Goal: Navigation & Orientation: Find specific page/section

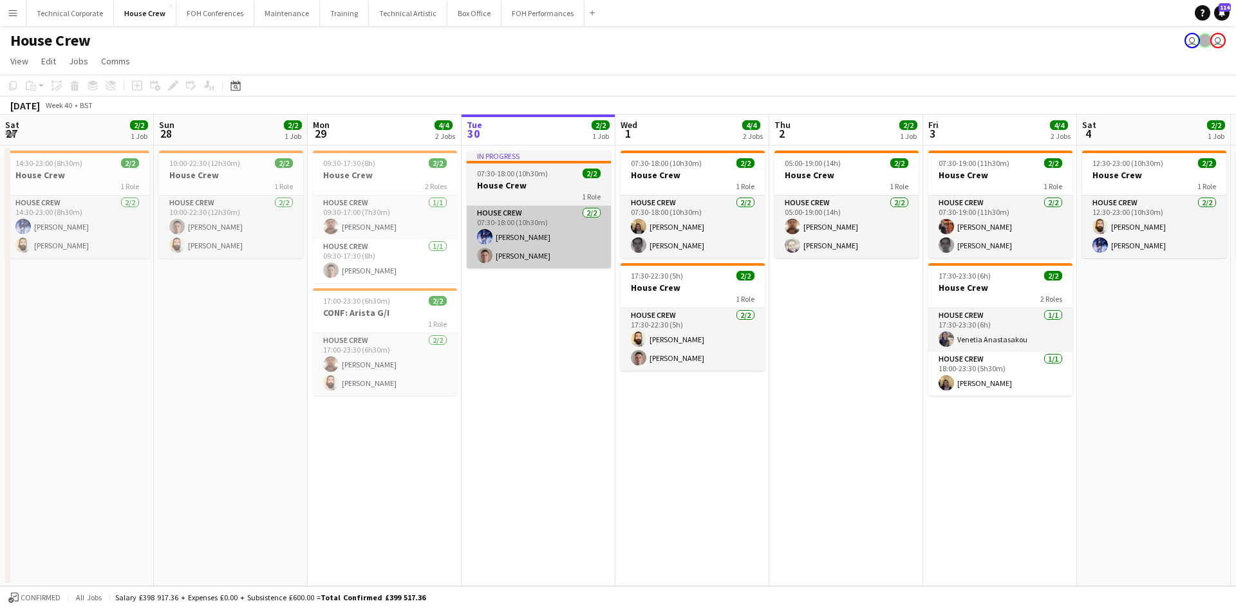
scroll to position [0, 308]
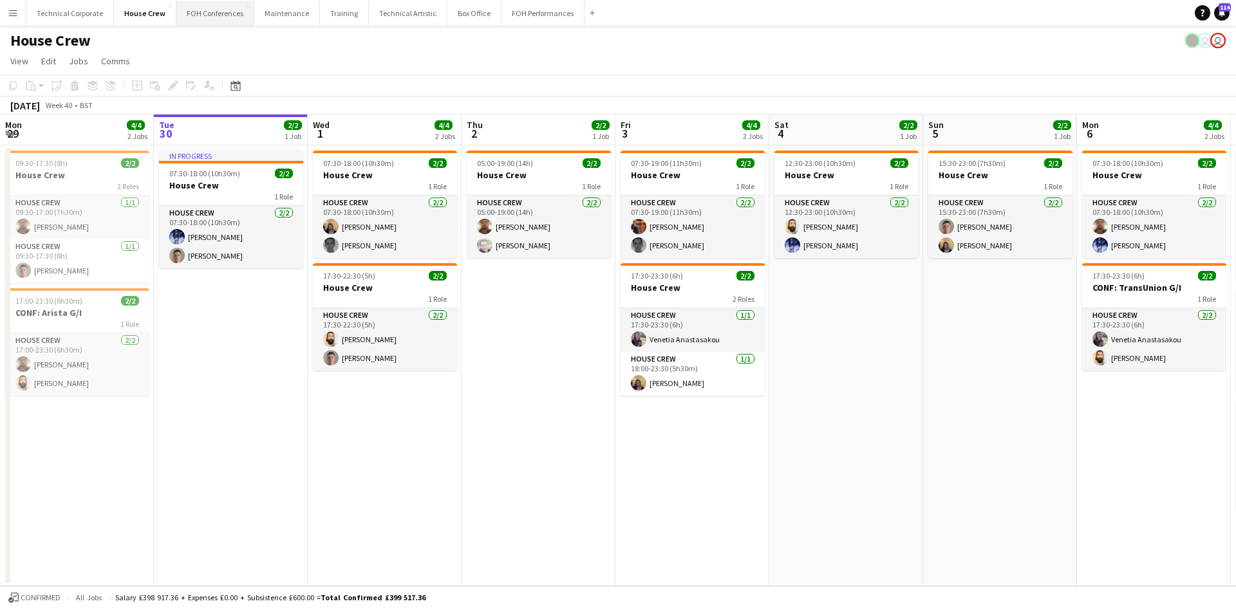
click at [205, 14] on button "FOH Conferences Close" at bounding box center [215, 13] width 78 height 25
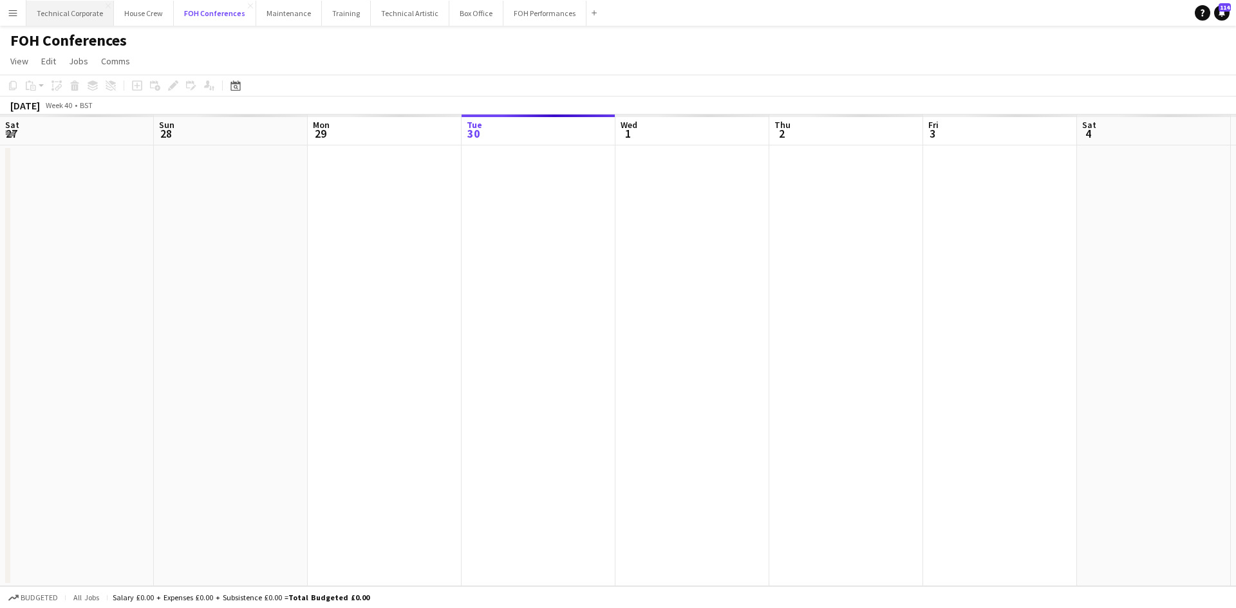
scroll to position [0, 308]
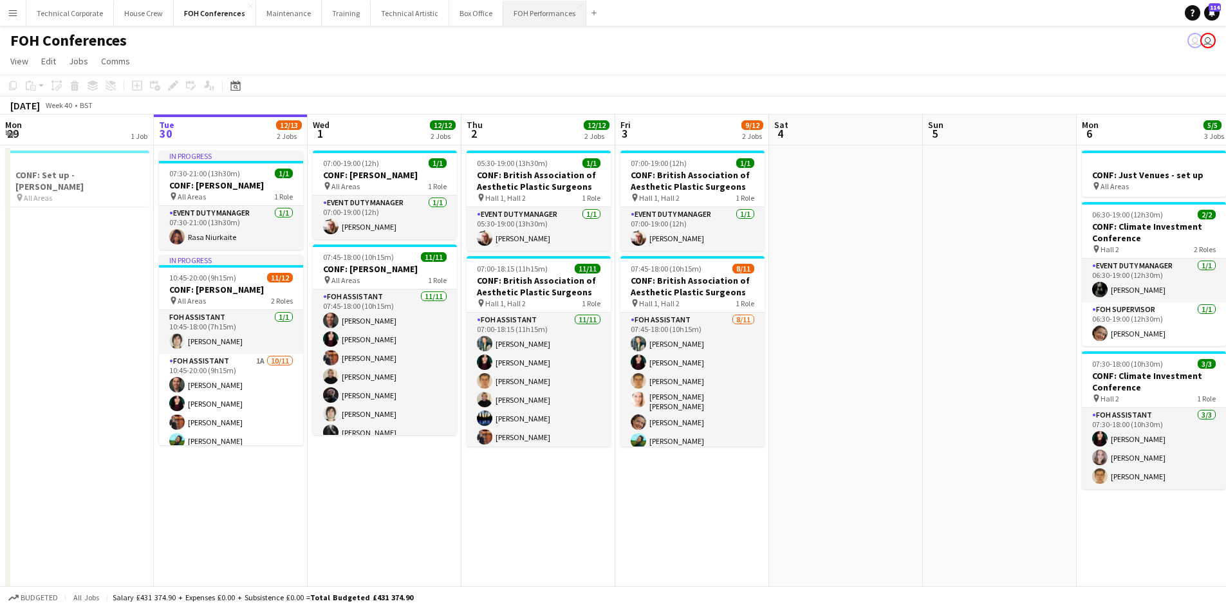
click at [526, 11] on button "FOH Performances Close" at bounding box center [544, 13] width 83 height 25
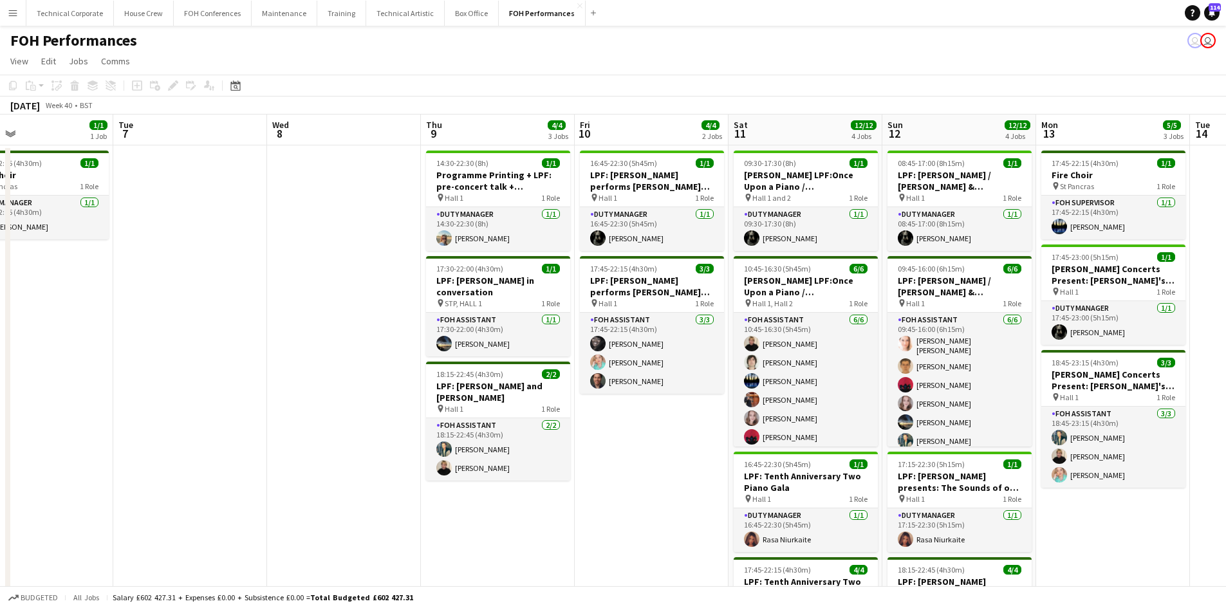
scroll to position [0, 447]
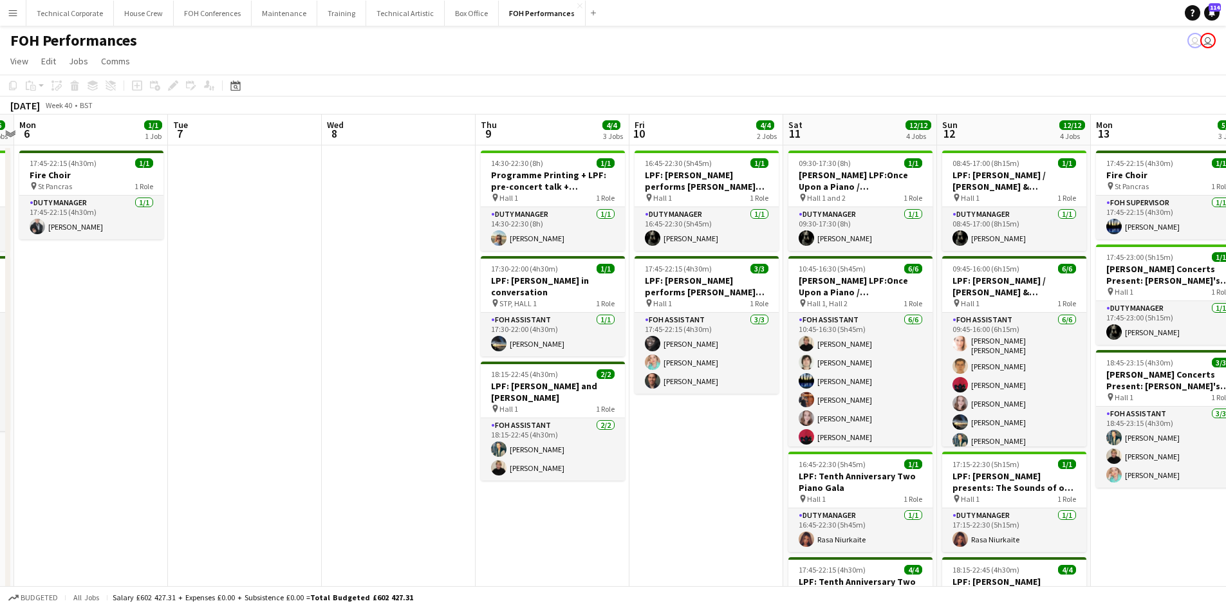
drag, startPoint x: 889, startPoint y: 477, endPoint x: -107, endPoint y: 477, distance: 996.2
click at [0, 477] on html "Menu Boards Boards Boards All jobs Status Workforce Workforce My Workforce Recr…" at bounding box center [613, 383] width 1226 height 766
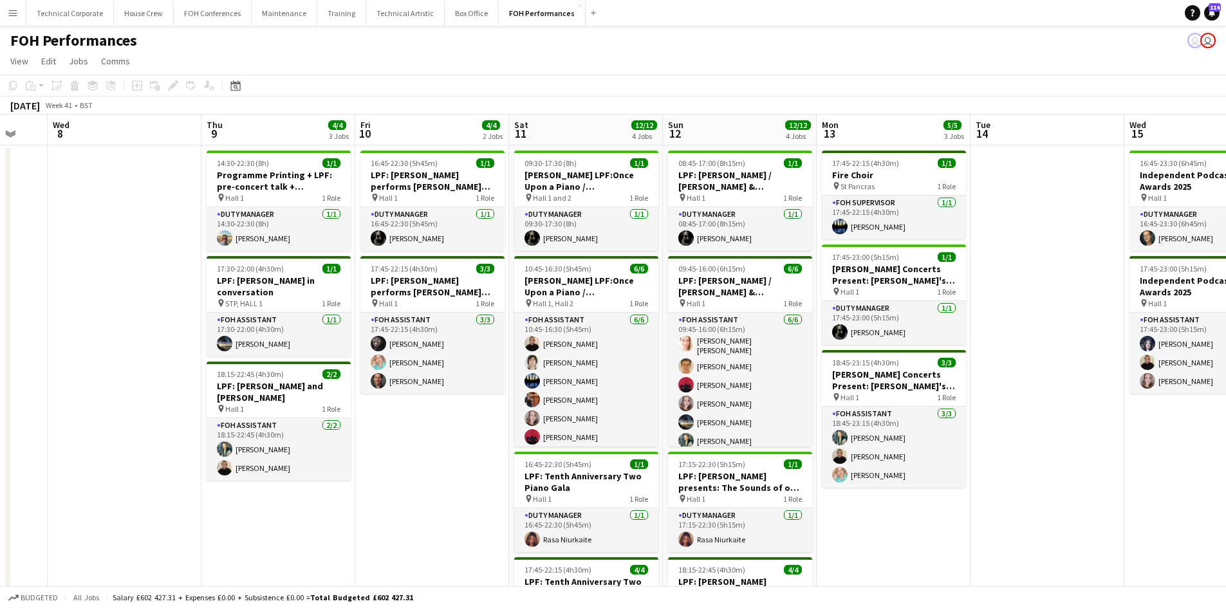
scroll to position [0, 413]
drag, startPoint x: 681, startPoint y: 436, endPoint x: 407, endPoint y: 498, distance: 280.5
click at [407, 498] on app-calendar-viewport "Sun 5 6/6 2 Jobs Mon 6 1/1 1 Job Tue 7 Wed 8 Thu 9 4/4 3 Jobs Fri 10 4/4 2 Jobs…" at bounding box center [613, 430] width 1226 height 630
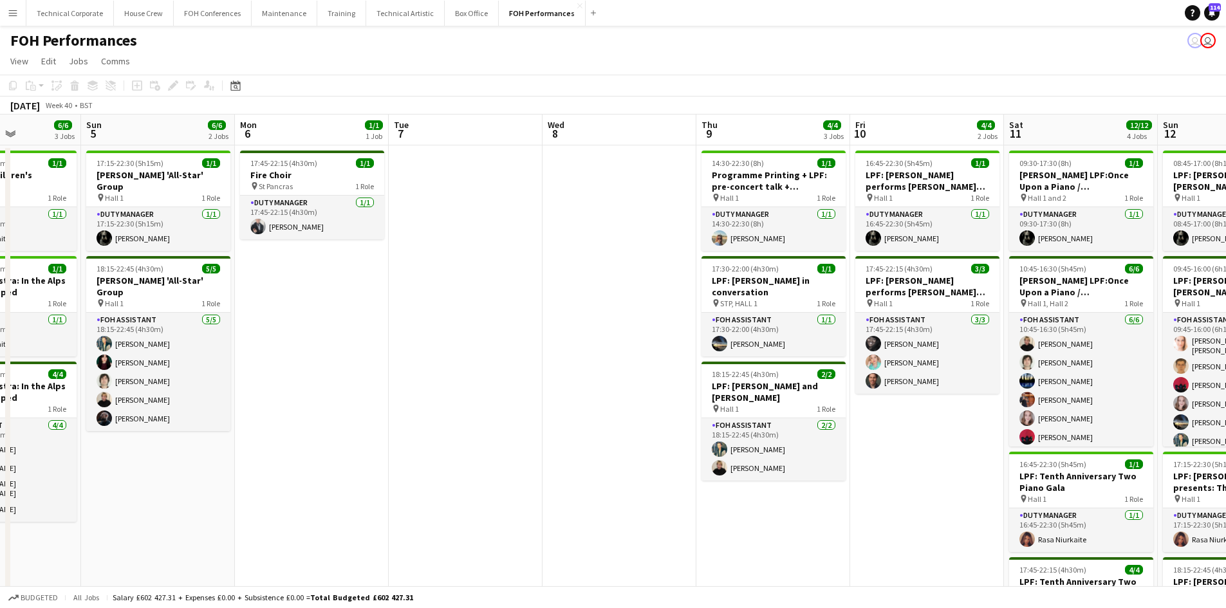
scroll to position [0, 433]
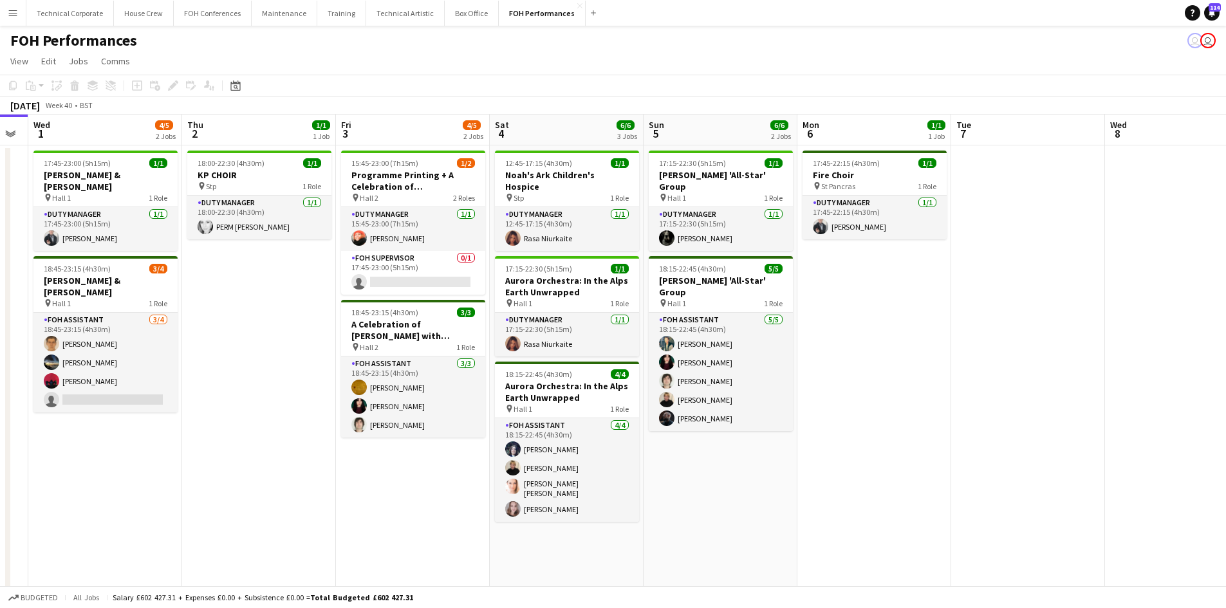
drag, startPoint x: 210, startPoint y: 426, endPoint x: 1235, endPoint y: 347, distance: 1027.5
click at [1226, 347] on html "Menu Boards Boards Boards All jobs Status Workforce Workforce My Workforce Recr…" at bounding box center [613, 383] width 1226 height 766
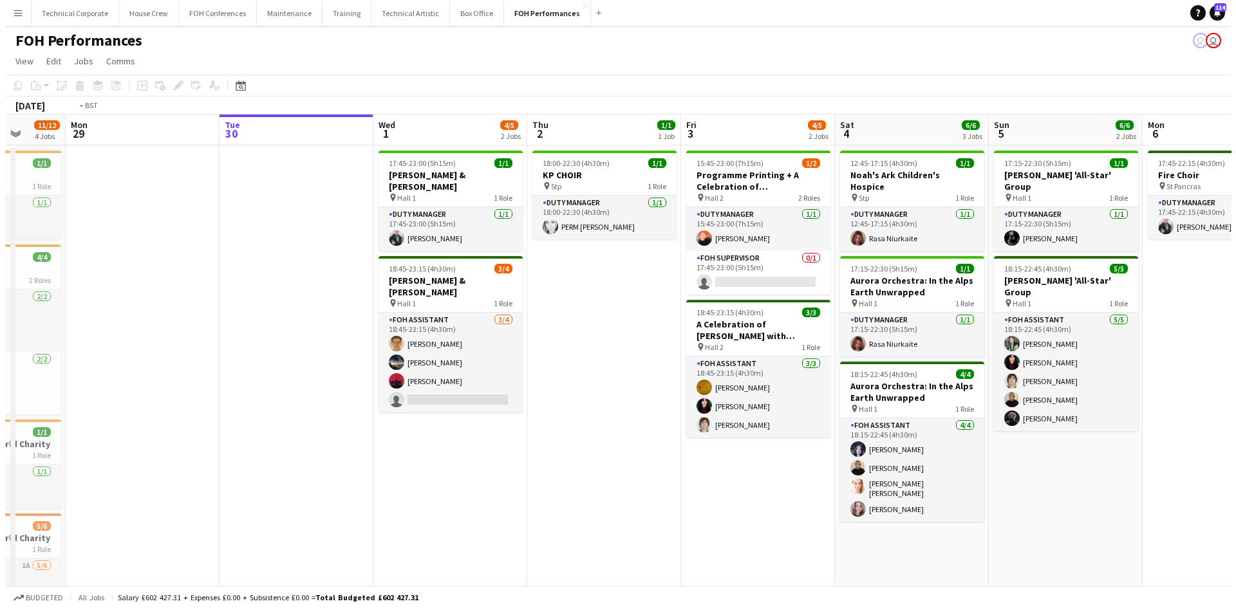
scroll to position [0, 361]
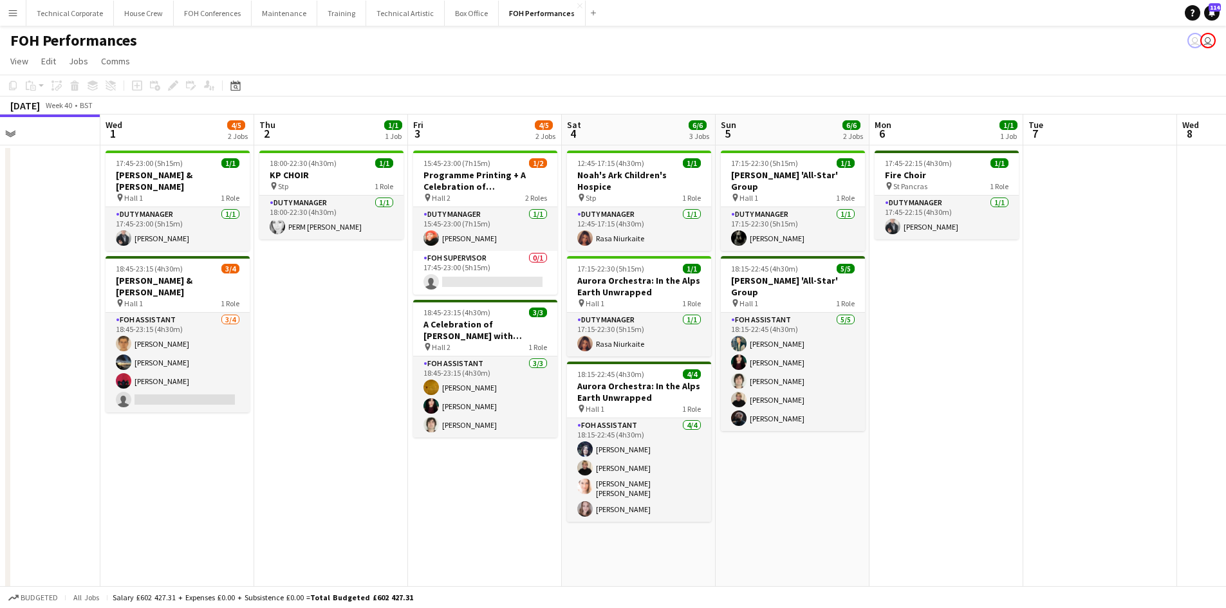
drag, startPoint x: 95, startPoint y: 451, endPoint x: -104, endPoint y: 296, distance: 252.2
click at [0, 296] on html "Menu Boards Boards Boards All jobs Status Workforce Workforce My Workforce Recr…" at bounding box center [613, 383] width 1226 height 766
click at [194, 8] on button "FOH Conferences Close" at bounding box center [213, 13] width 78 height 25
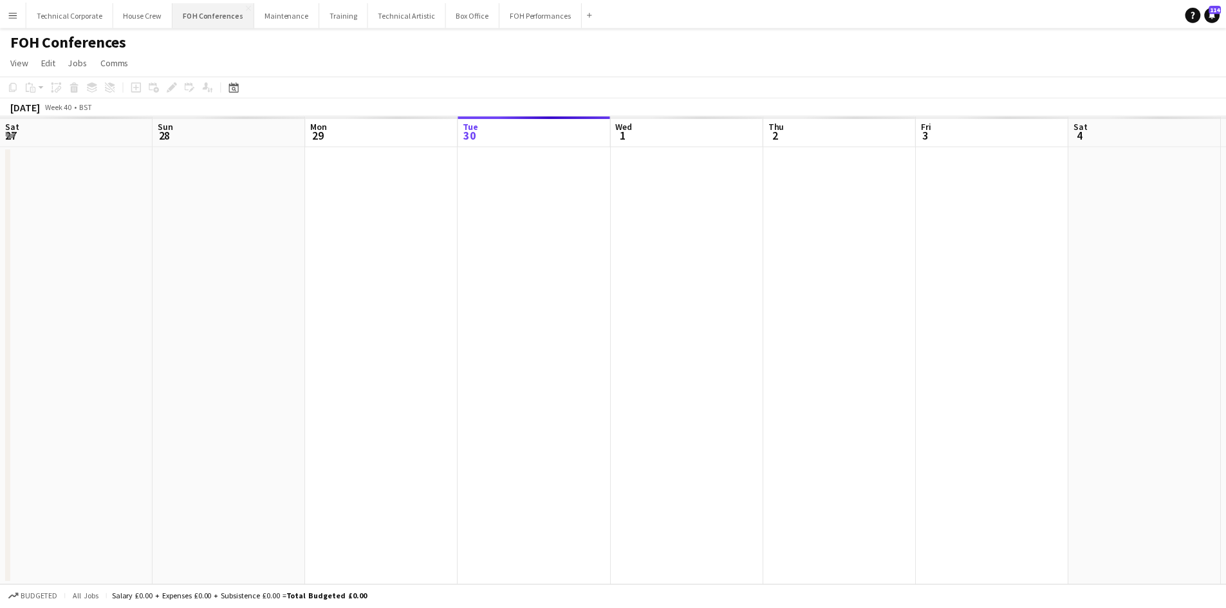
scroll to position [0, 308]
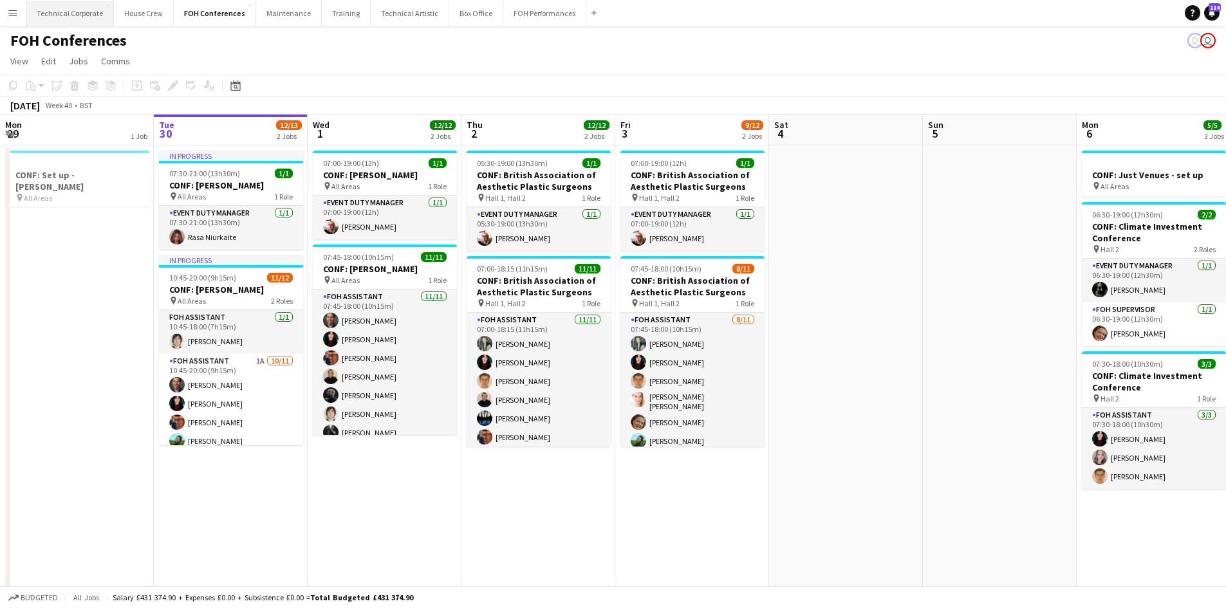
click at [53, 19] on button "Technical Corporate Close" at bounding box center [70, 13] width 88 height 25
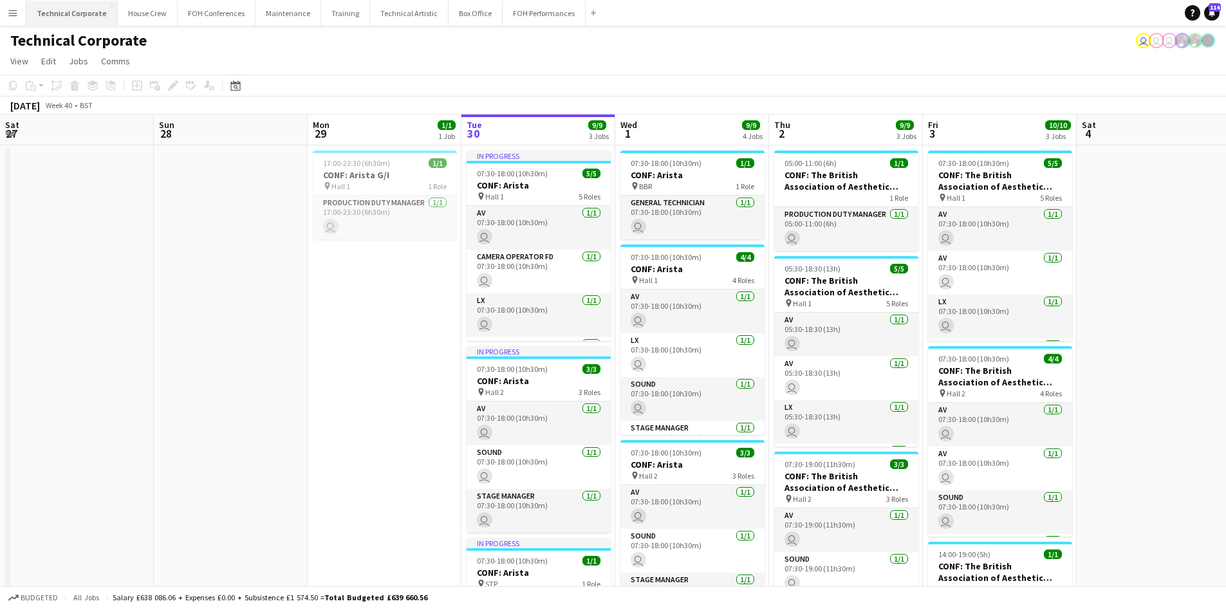
scroll to position [0, 308]
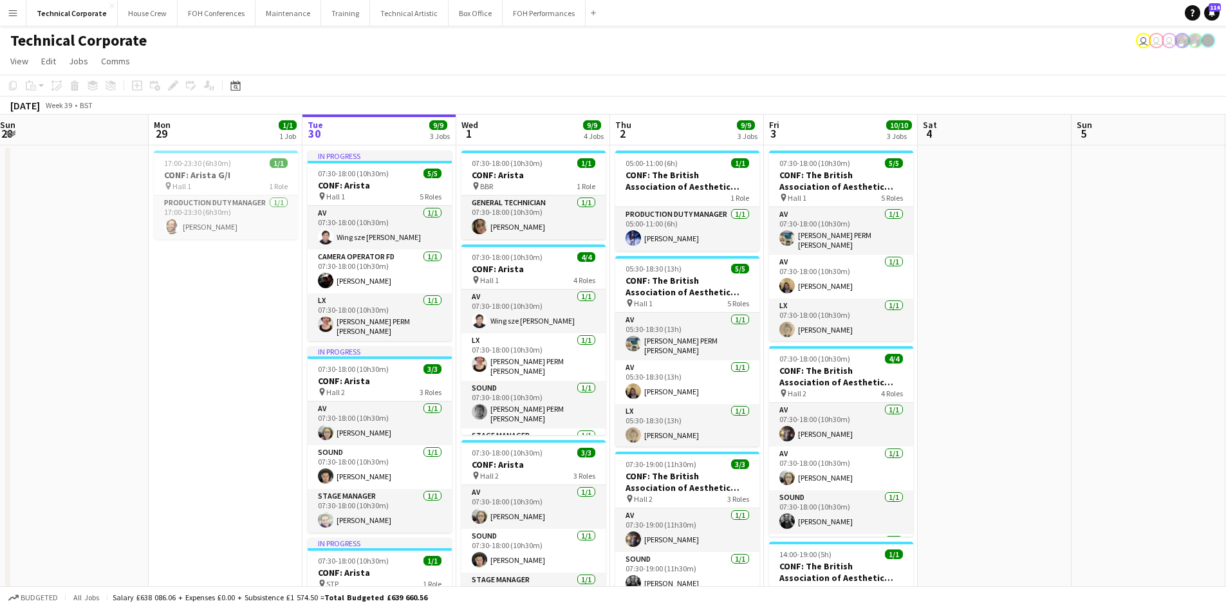
drag, startPoint x: 117, startPoint y: 293, endPoint x: 267, endPoint y: 295, distance: 150.0
click at [267, 295] on app-calendar-viewport "Fri 26 Sat 27 Sun 28 Mon 29 1/1 1 Job Tue 30 9/9 3 Jobs Wed 1 9/9 4 Jobs Thu 2 …" at bounding box center [613, 568] width 1226 height 906
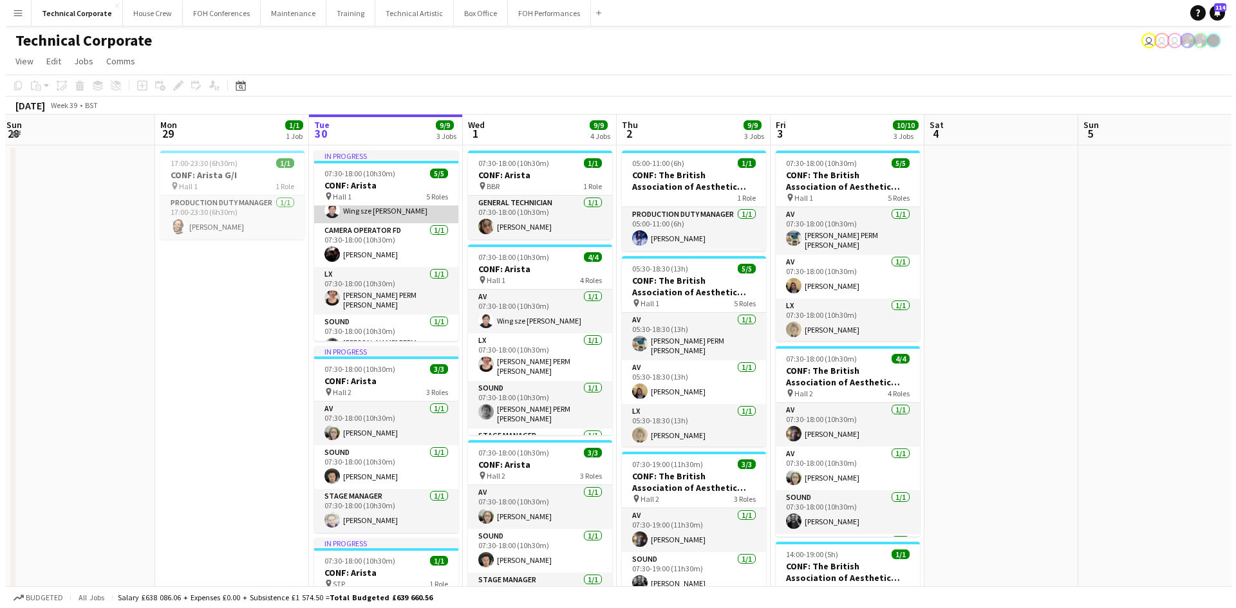
scroll to position [0, 0]
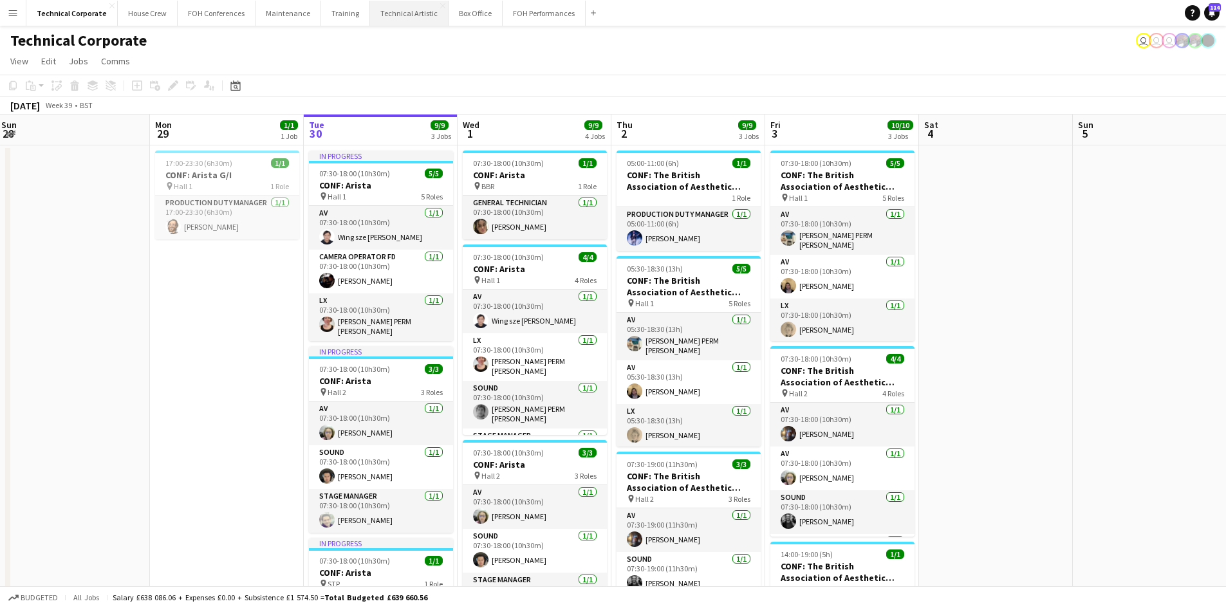
click at [376, 5] on button "Technical Artistic Close" at bounding box center [409, 13] width 79 height 25
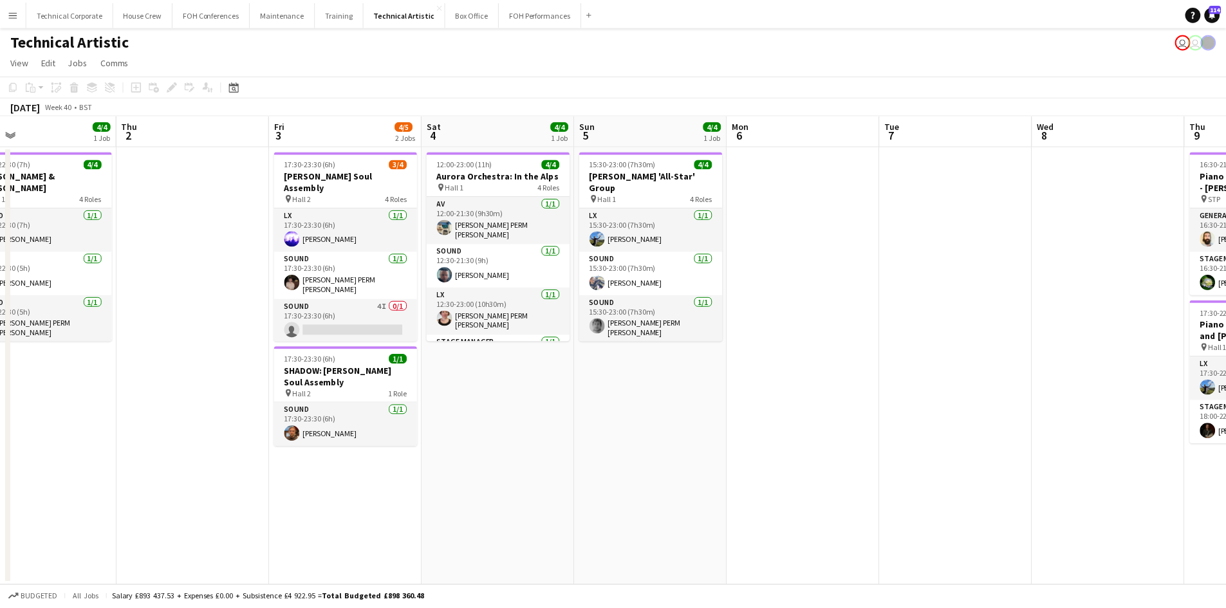
scroll to position [0, 468]
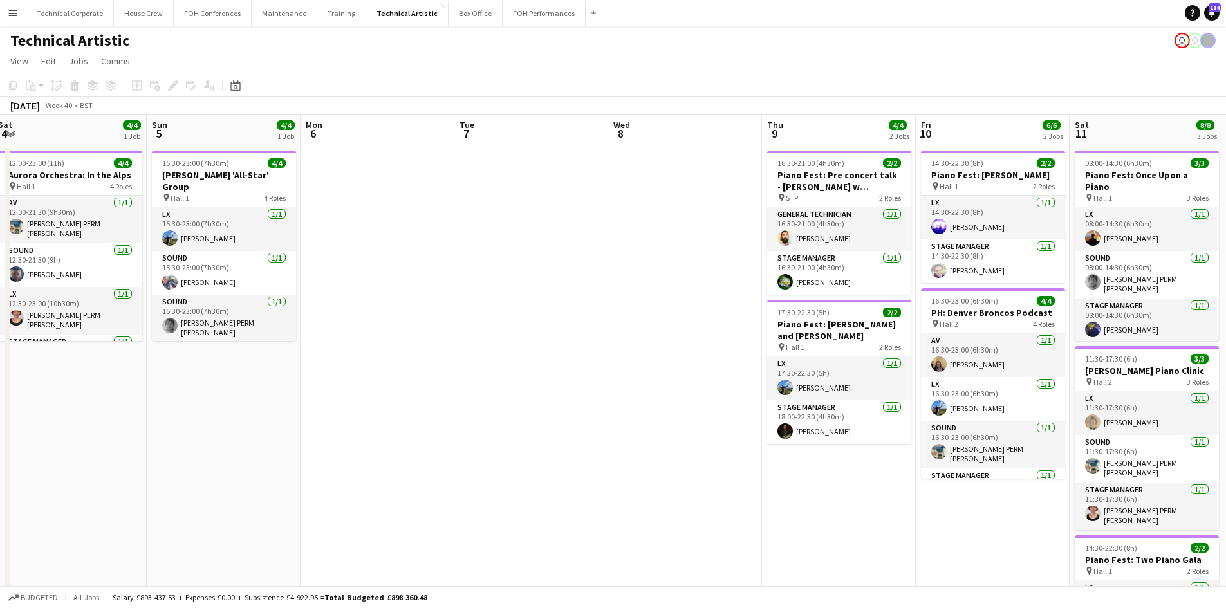
drag, startPoint x: 1079, startPoint y: 443, endPoint x: 303, endPoint y: 319, distance: 785.9
click at [303, 319] on app-calendar-viewport "Wed 1 4/4 1 Job Thu 2 Fri 3 4/5 2 Jobs Sat 4 4/4 1 Job Sun 5 4/4 1 Job Mon 6 Tu…" at bounding box center [613, 412] width 1226 height 595
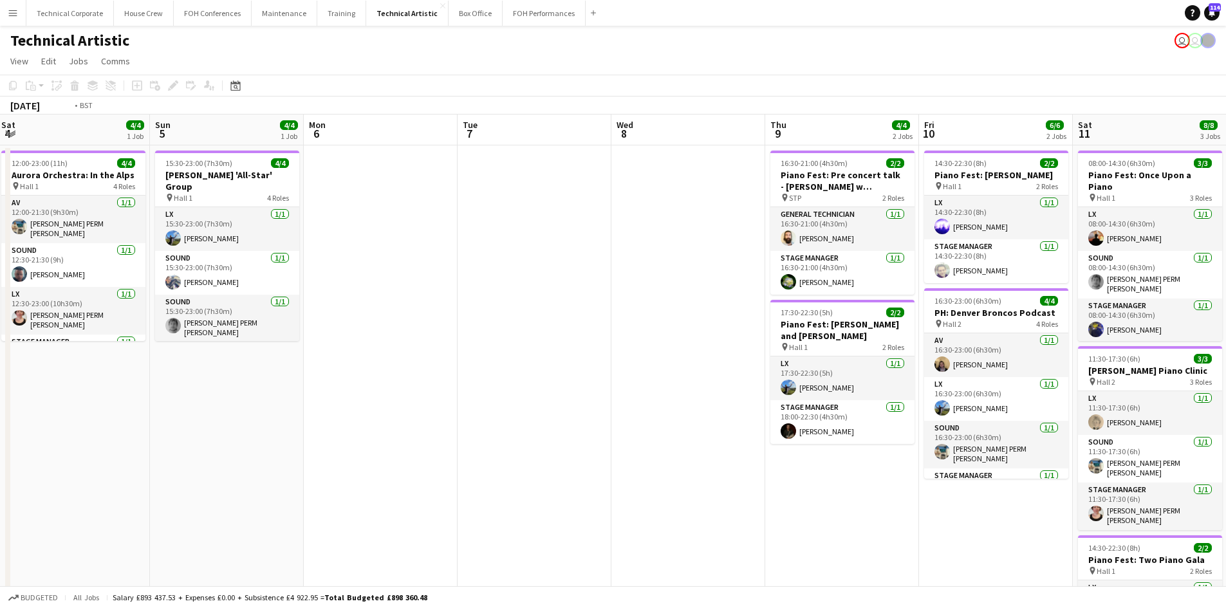
scroll to position [0, 449]
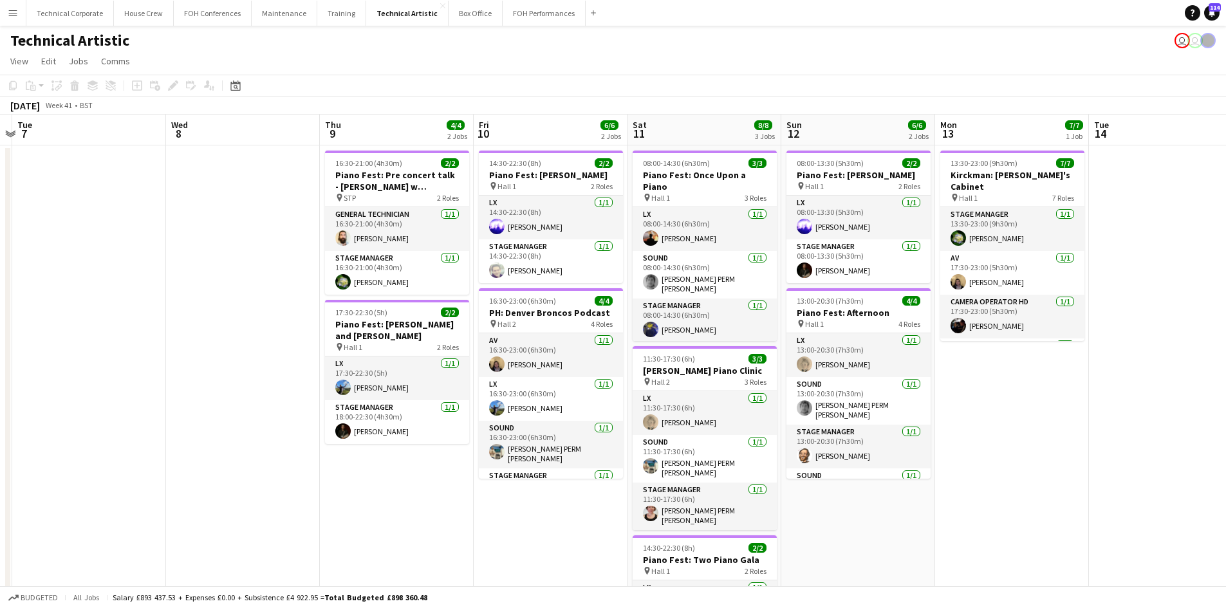
drag, startPoint x: 769, startPoint y: 533, endPoint x: 450, endPoint y: 494, distance: 321.5
click at [450, 494] on app-calendar-viewport "Sat 4 4/4 1 Job Sun 5 4/4 1 Job Mon 6 Tue 7 Wed 8 Thu 9 4/4 2 Jobs Fri 10 6/6 2…" at bounding box center [613, 412] width 1226 height 595
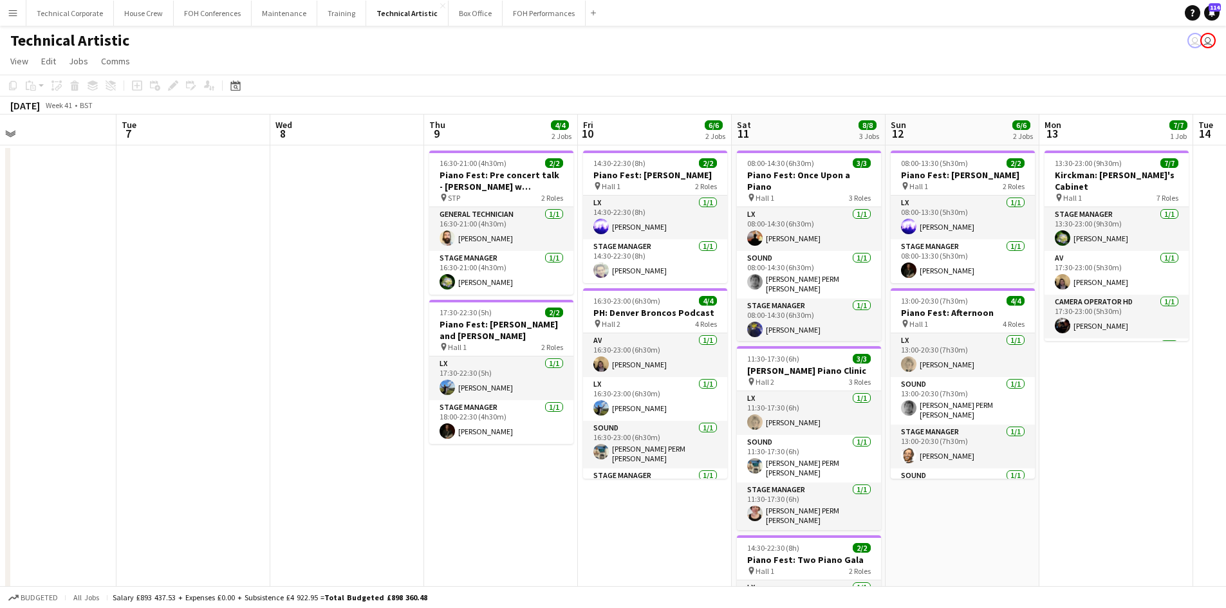
scroll to position [0, 503]
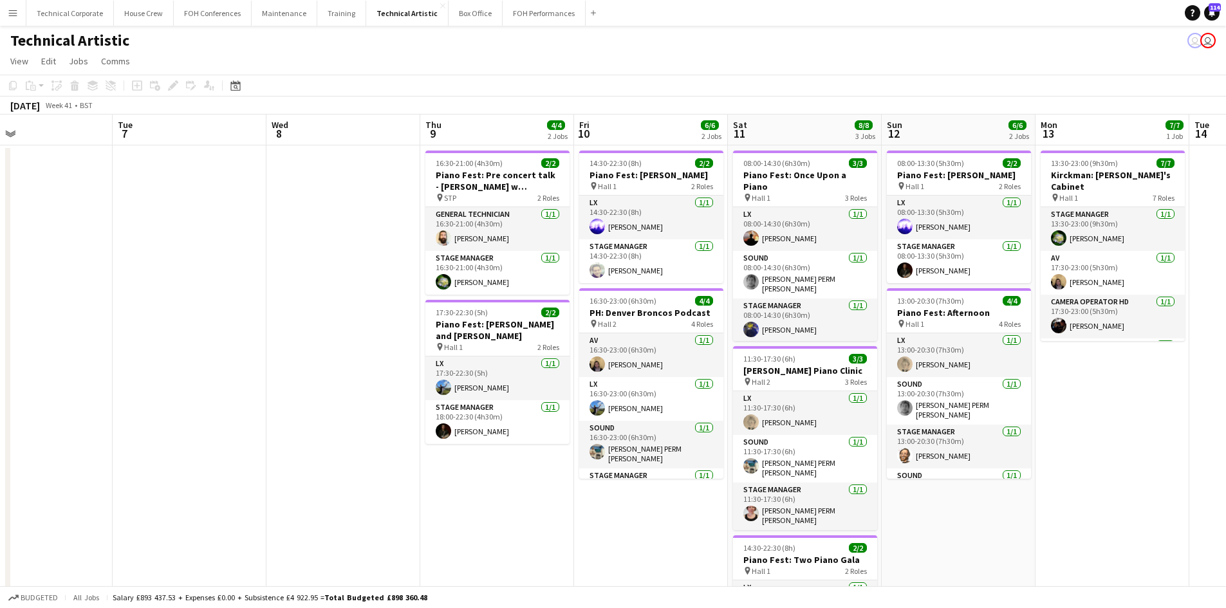
drag, startPoint x: 732, startPoint y: 345, endPoint x: 284, endPoint y: 400, distance: 451.3
click at [284, 400] on app-calendar-viewport "Fri 3 4/5 2 Jobs Sat 4 4/4 1 Job Sun 5 4/4 1 Job Mon 6 Tue 7 Wed 8 Thu 9 4/4 2 …" at bounding box center [613, 412] width 1226 height 595
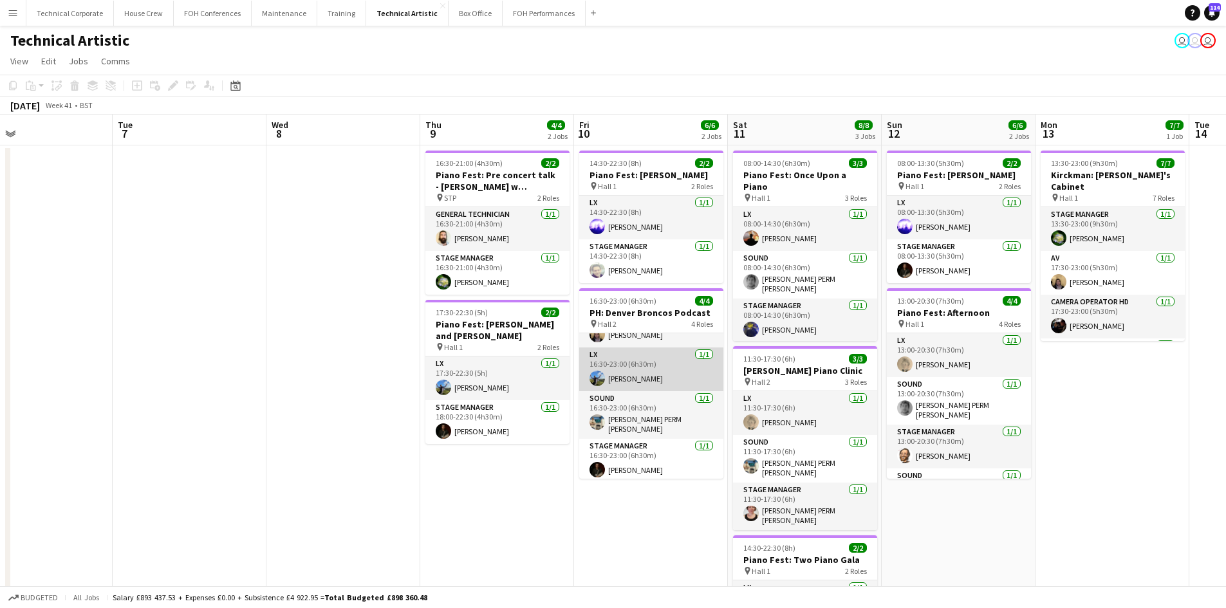
scroll to position [0, 0]
